Goal: Check status: Check status

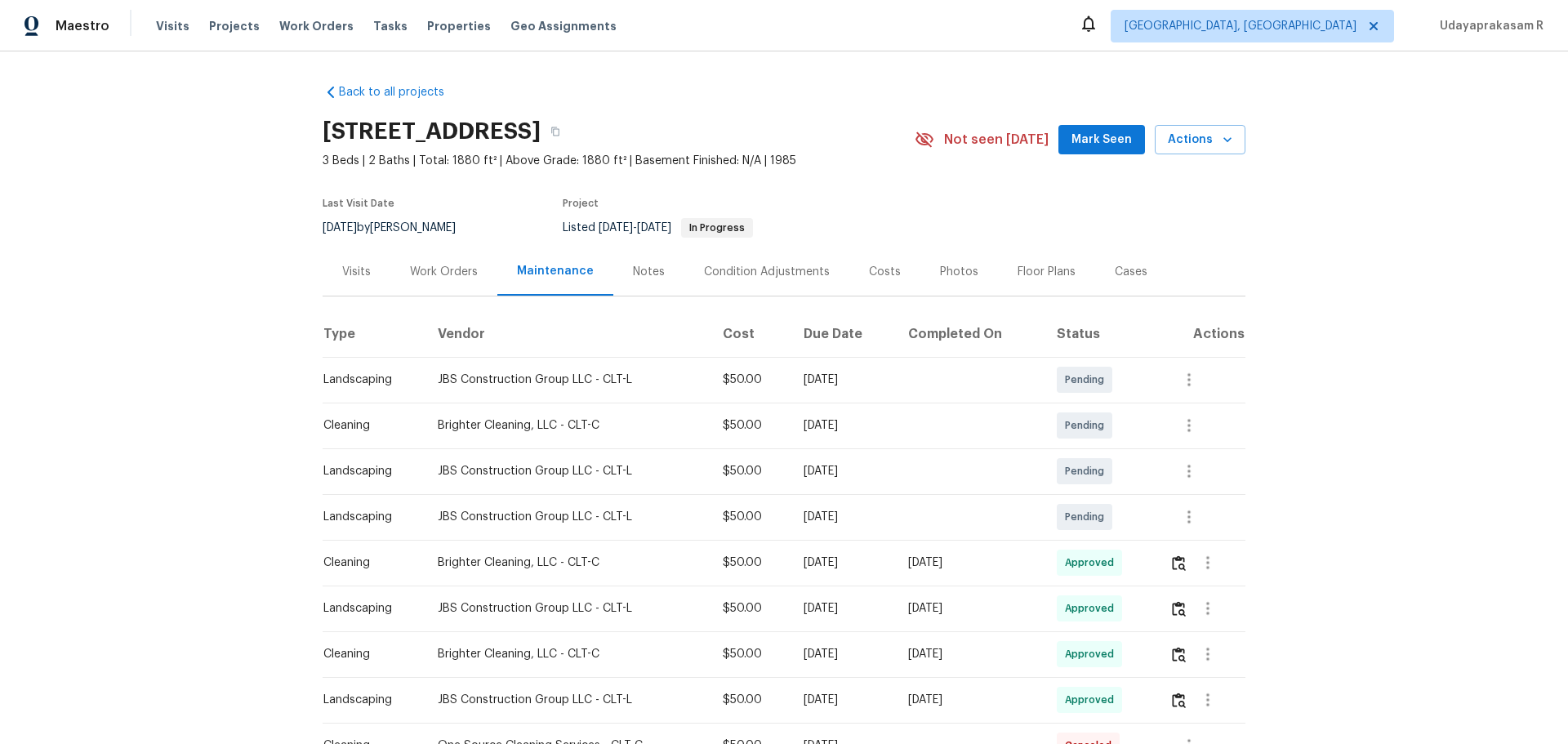
scroll to position [82, 0]
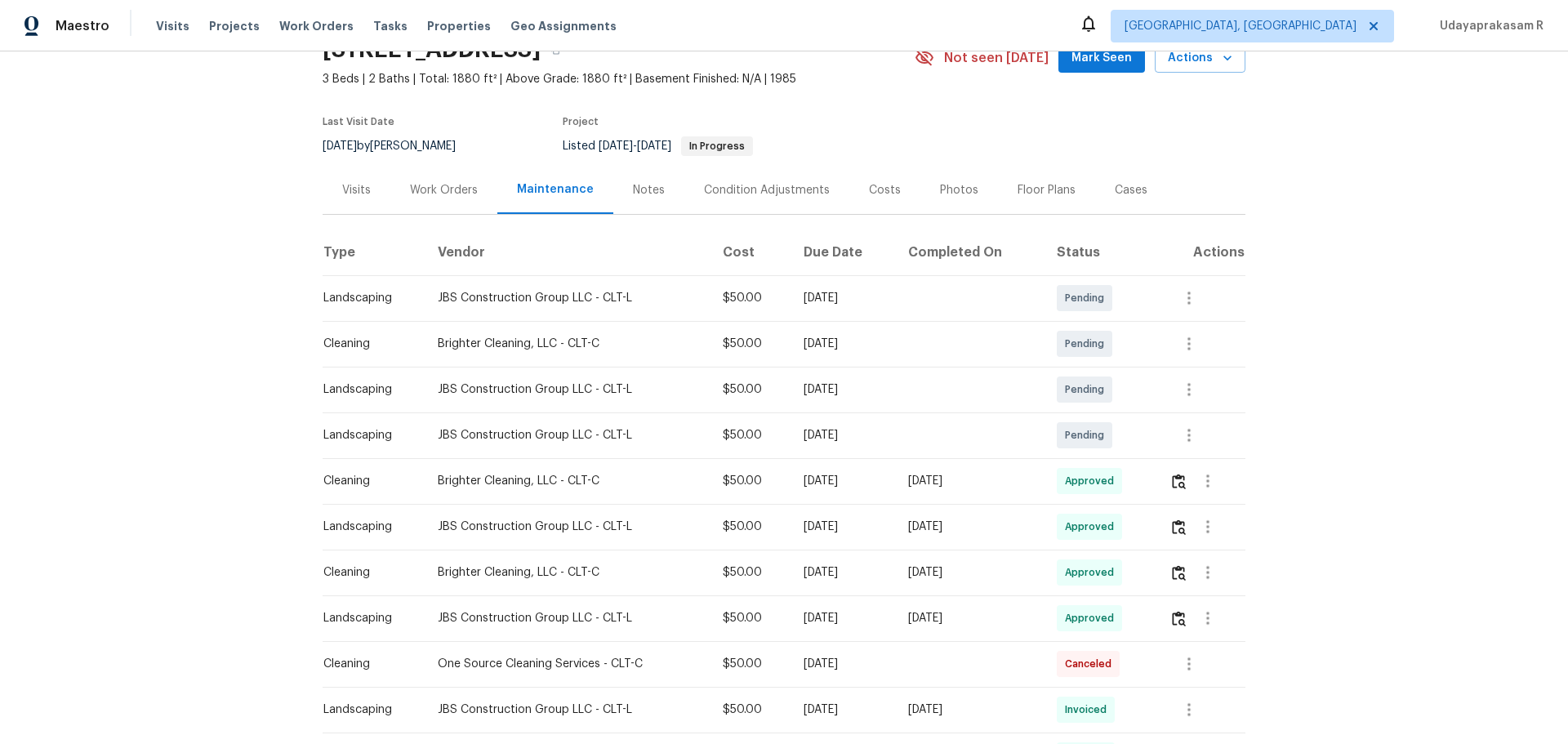
click at [418, 190] on div "Work Orders" at bounding box center [443, 190] width 67 height 16
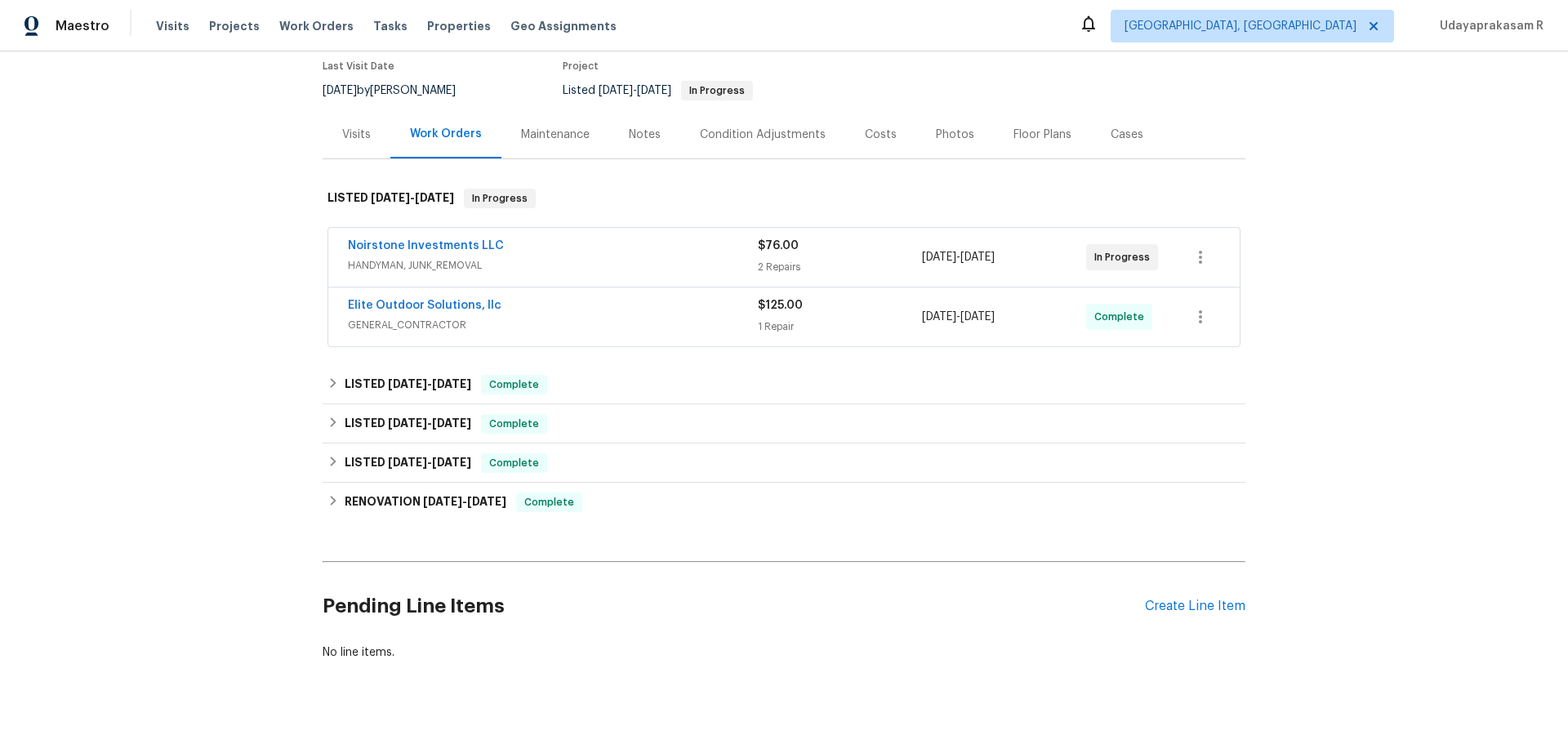
scroll to position [163, 0]
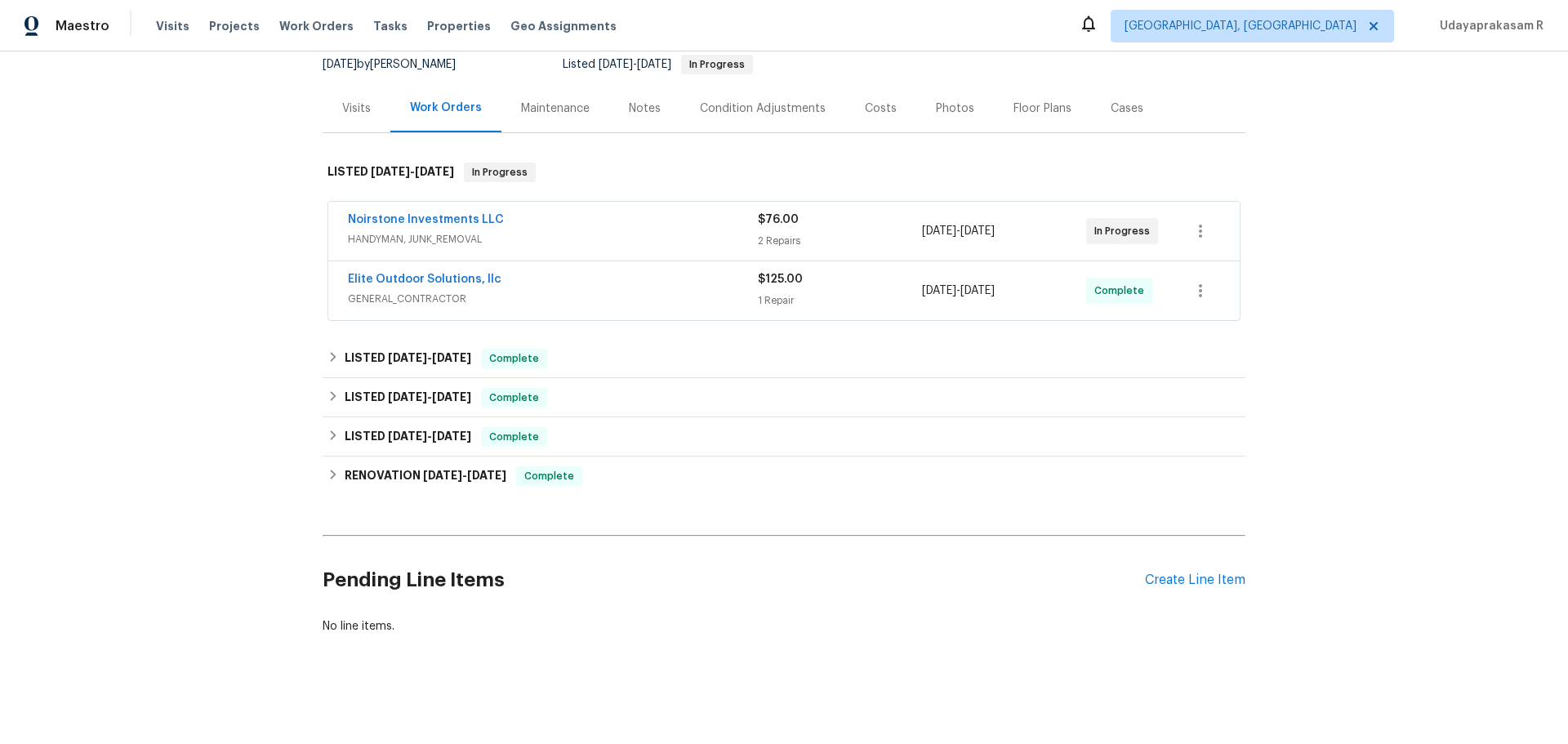
click at [344, 100] on div "Visits" at bounding box center [357, 108] width 29 height 16
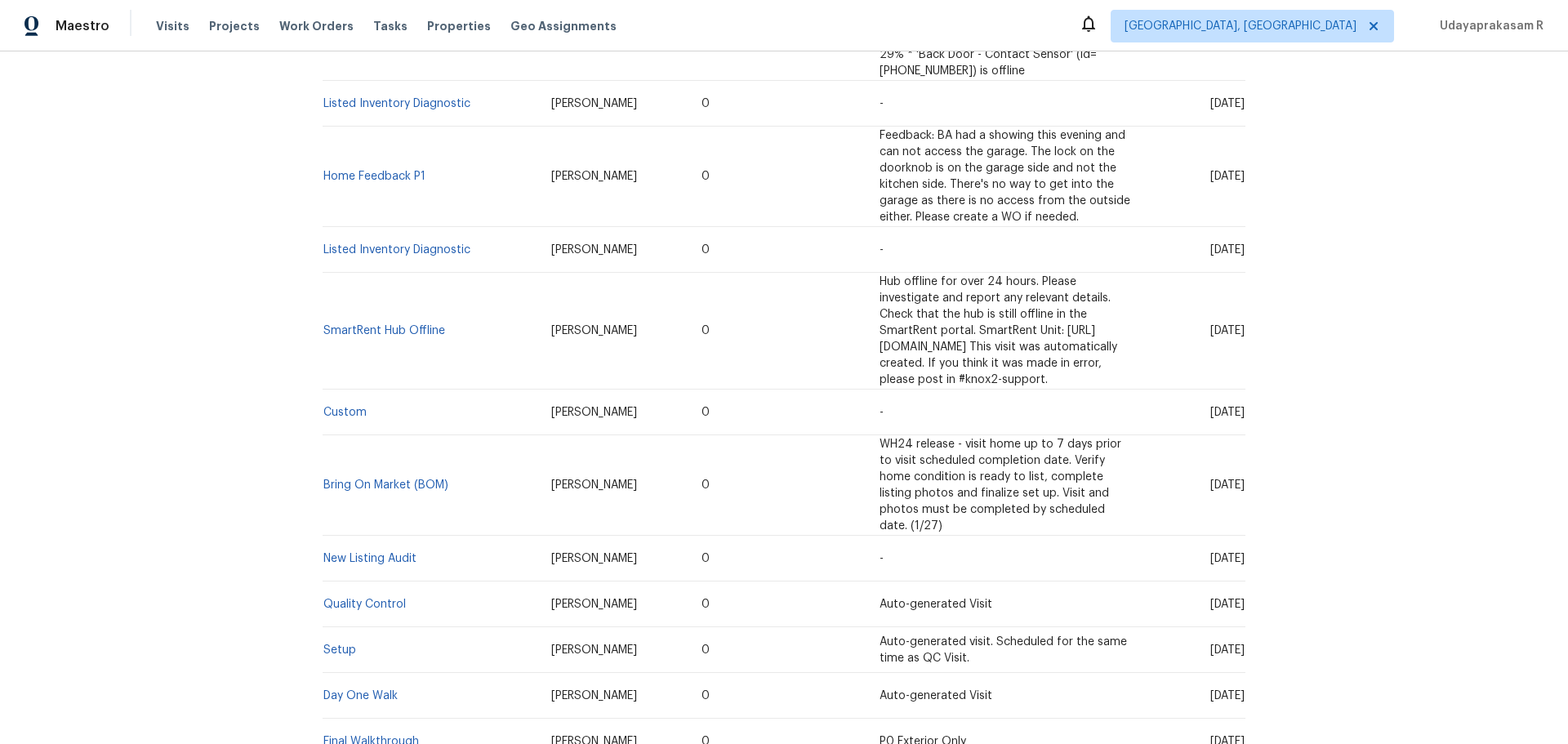
scroll to position [816, 0]
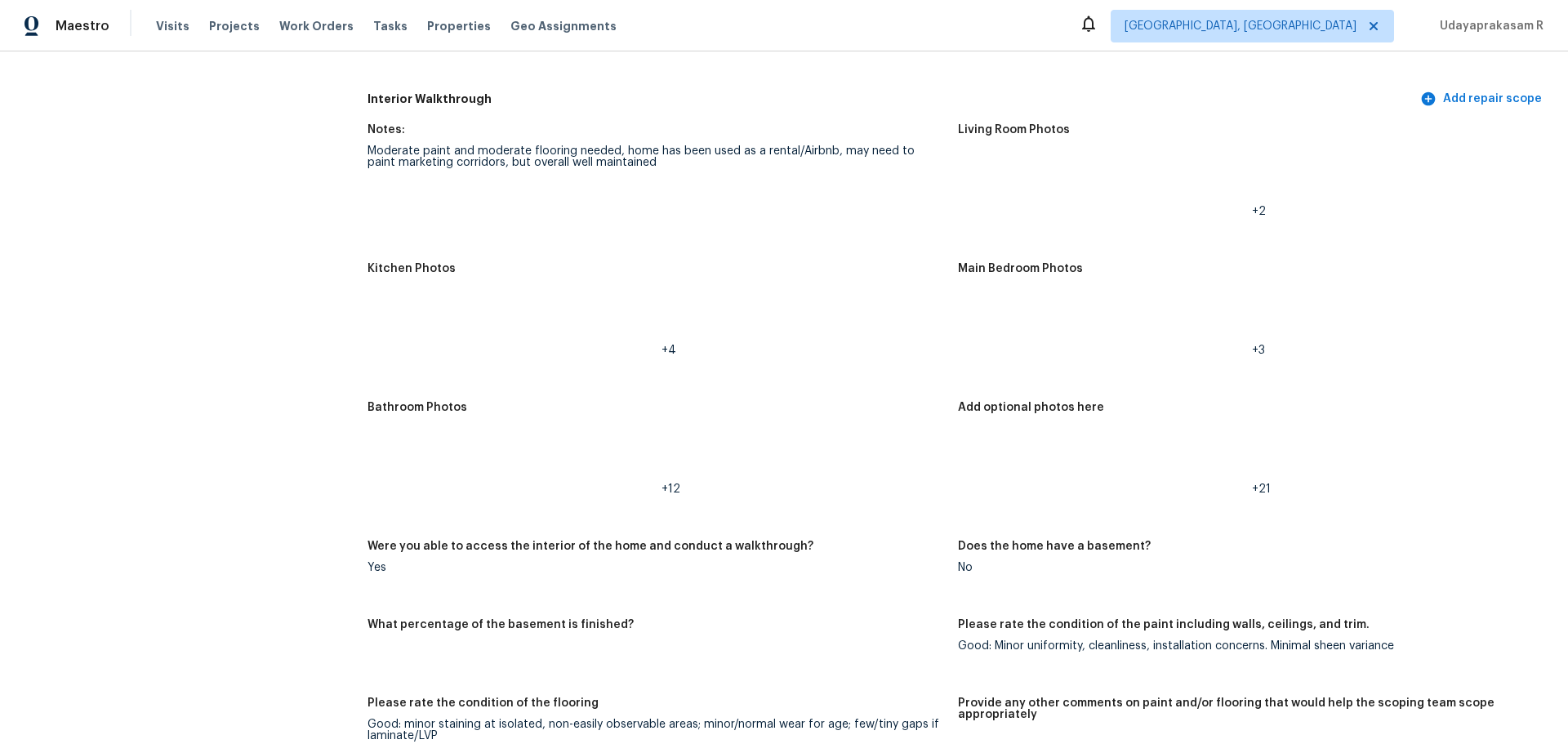
scroll to position [1715, 0]
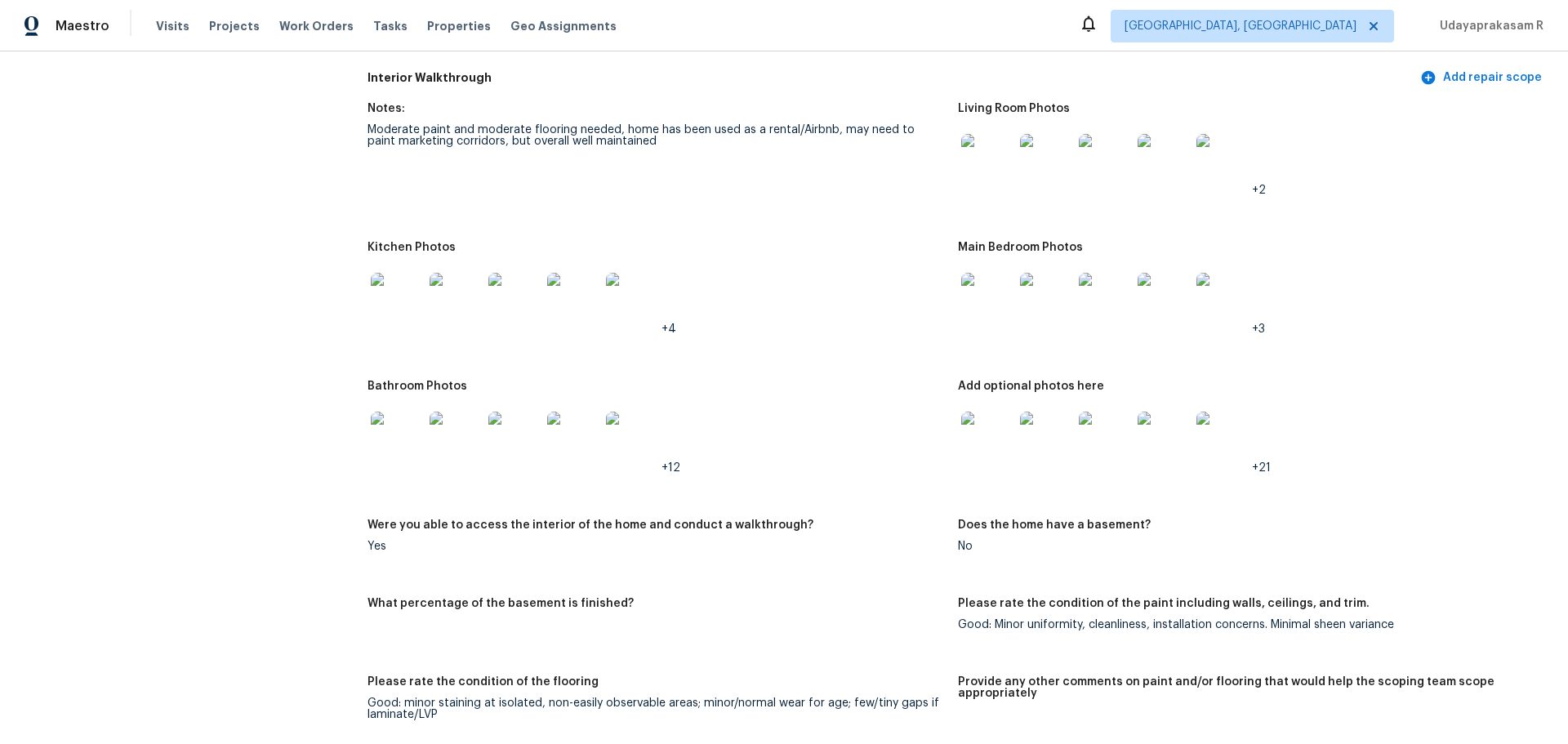
click at [983, 282] on img at bounding box center [988, 299] width 52 height 52
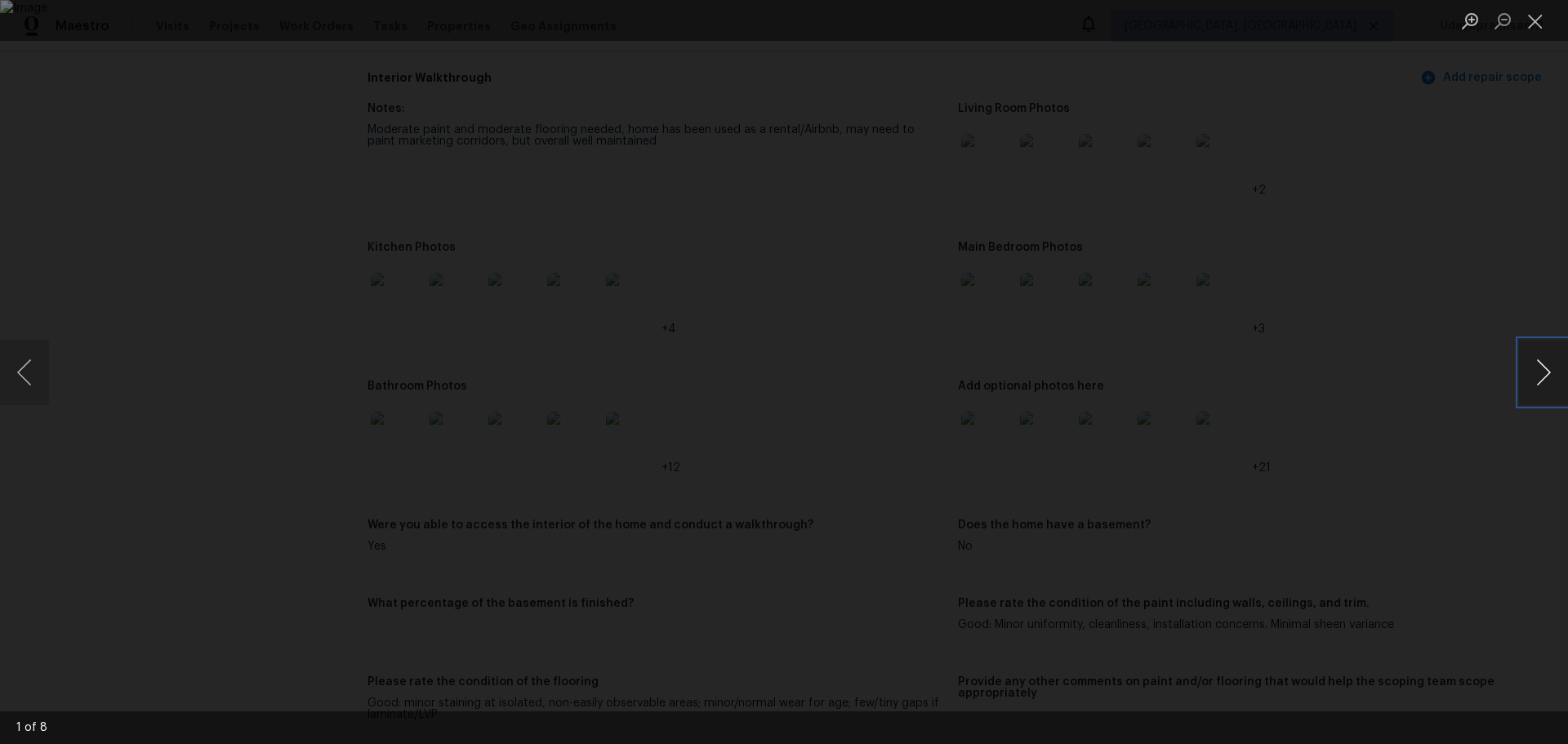
click at [1115, 373] on button "Next image" at bounding box center [1544, 372] width 49 height 66
click at [1115, 382] on button "Next image" at bounding box center [1544, 372] width 49 height 66
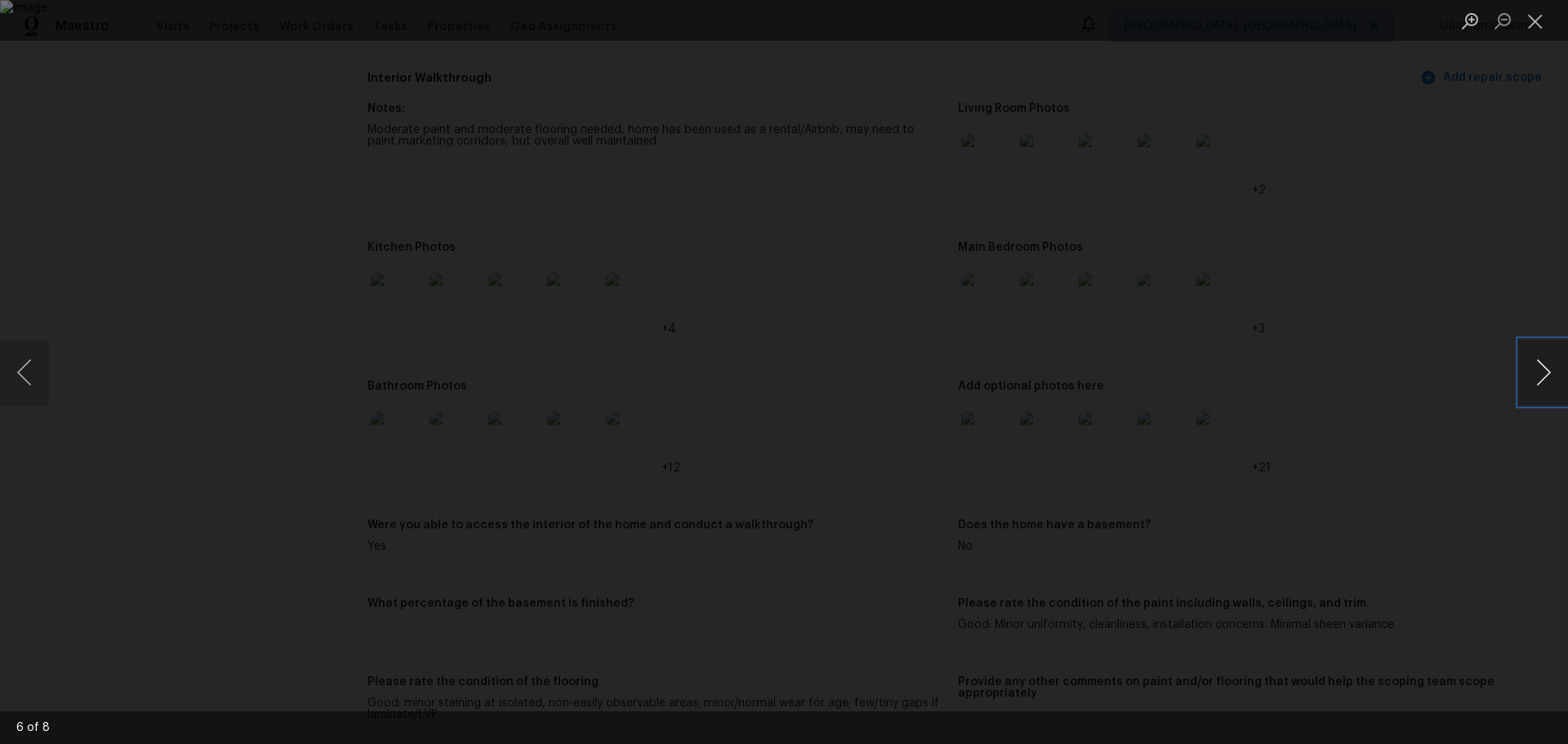
click at [1115, 382] on button "Next image" at bounding box center [1544, 372] width 49 height 66
click at [1115, 371] on button "Next image" at bounding box center [1544, 372] width 49 height 66
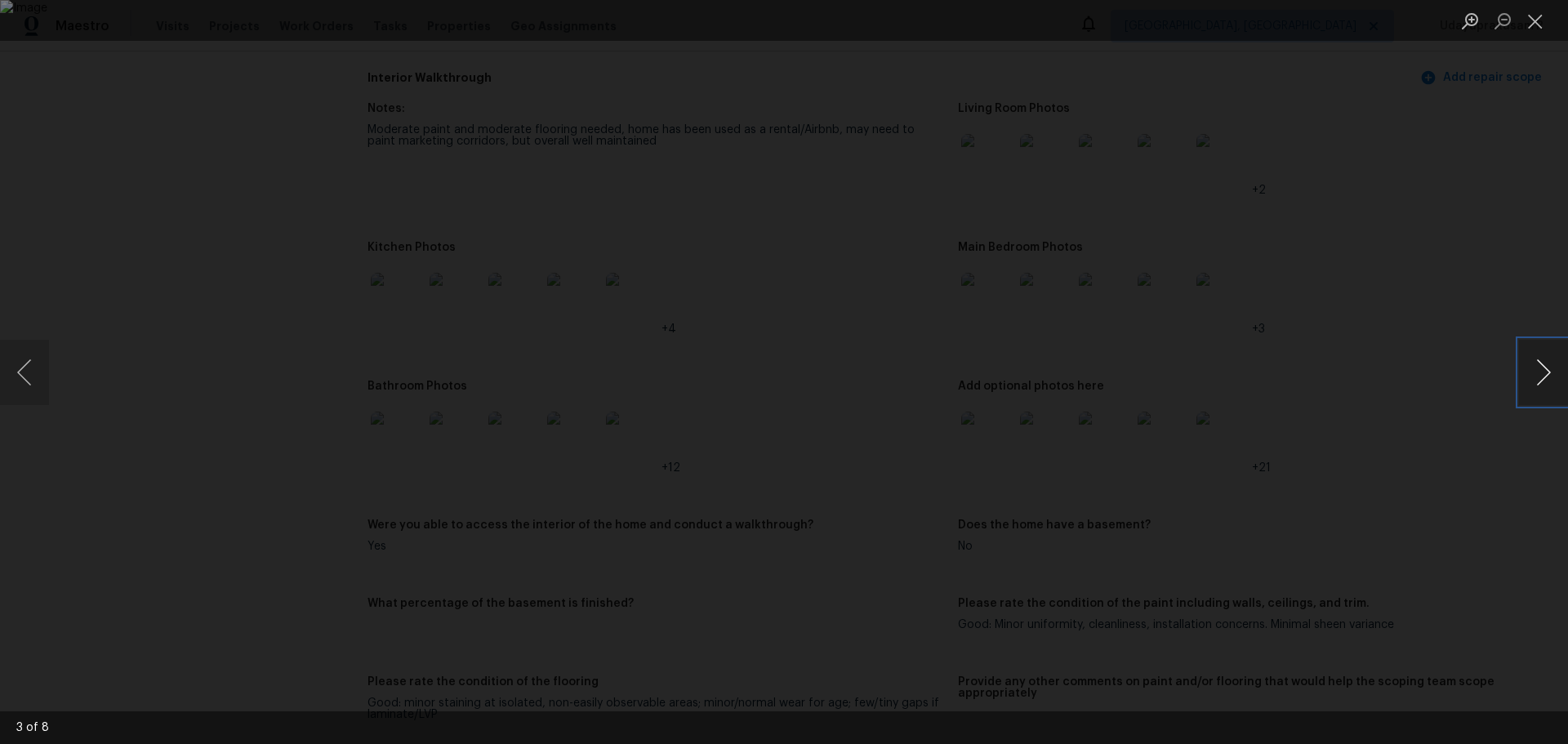
click at [1115, 371] on button "Next image" at bounding box center [1544, 372] width 49 height 66
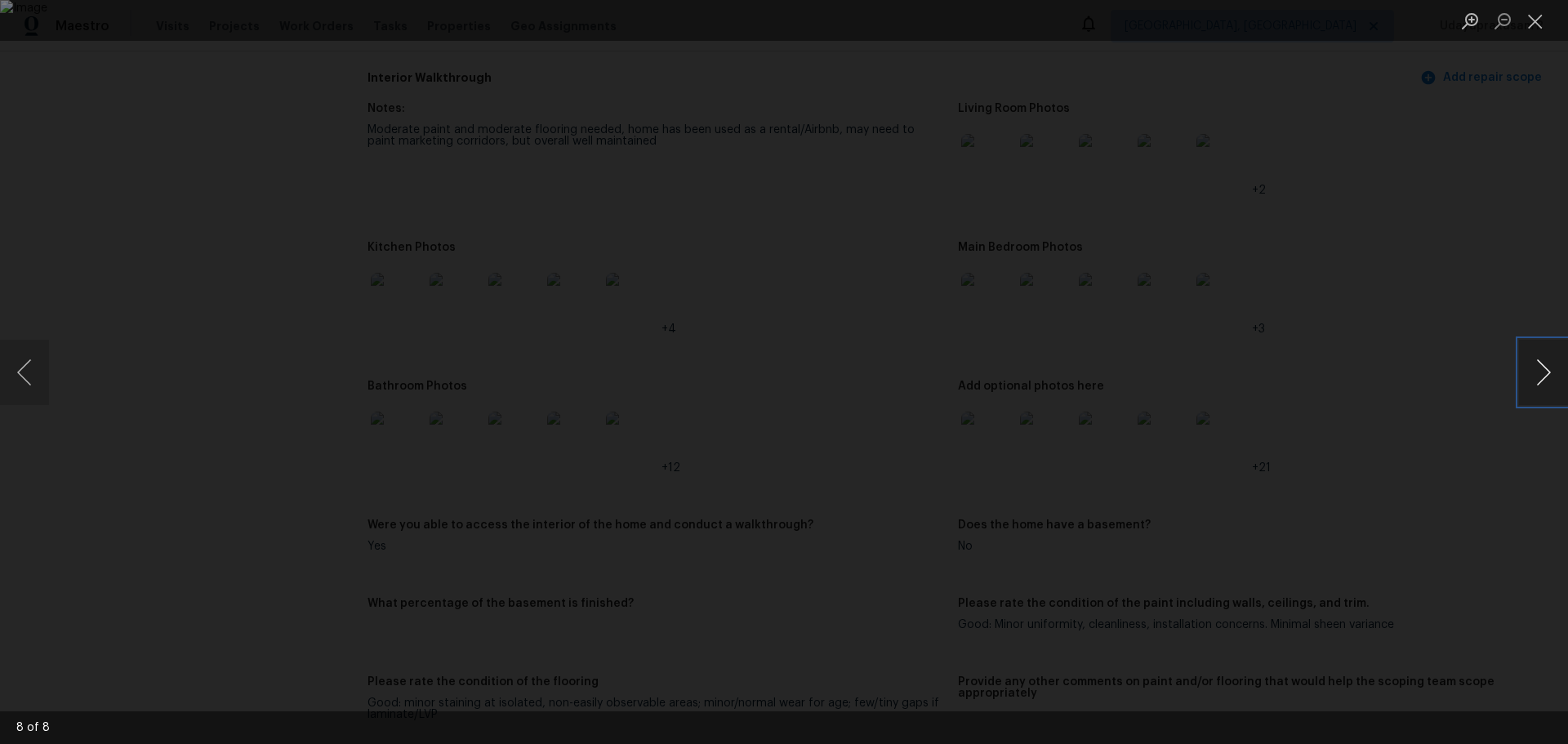
click at [1115, 371] on button "Next image" at bounding box center [1544, 372] width 49 height 66
click at [1115, 369] on button "Next image" at bounding box center [1544, 372] width 49 height 66
